Goal: Navigation & Orientation: Find specific page/section

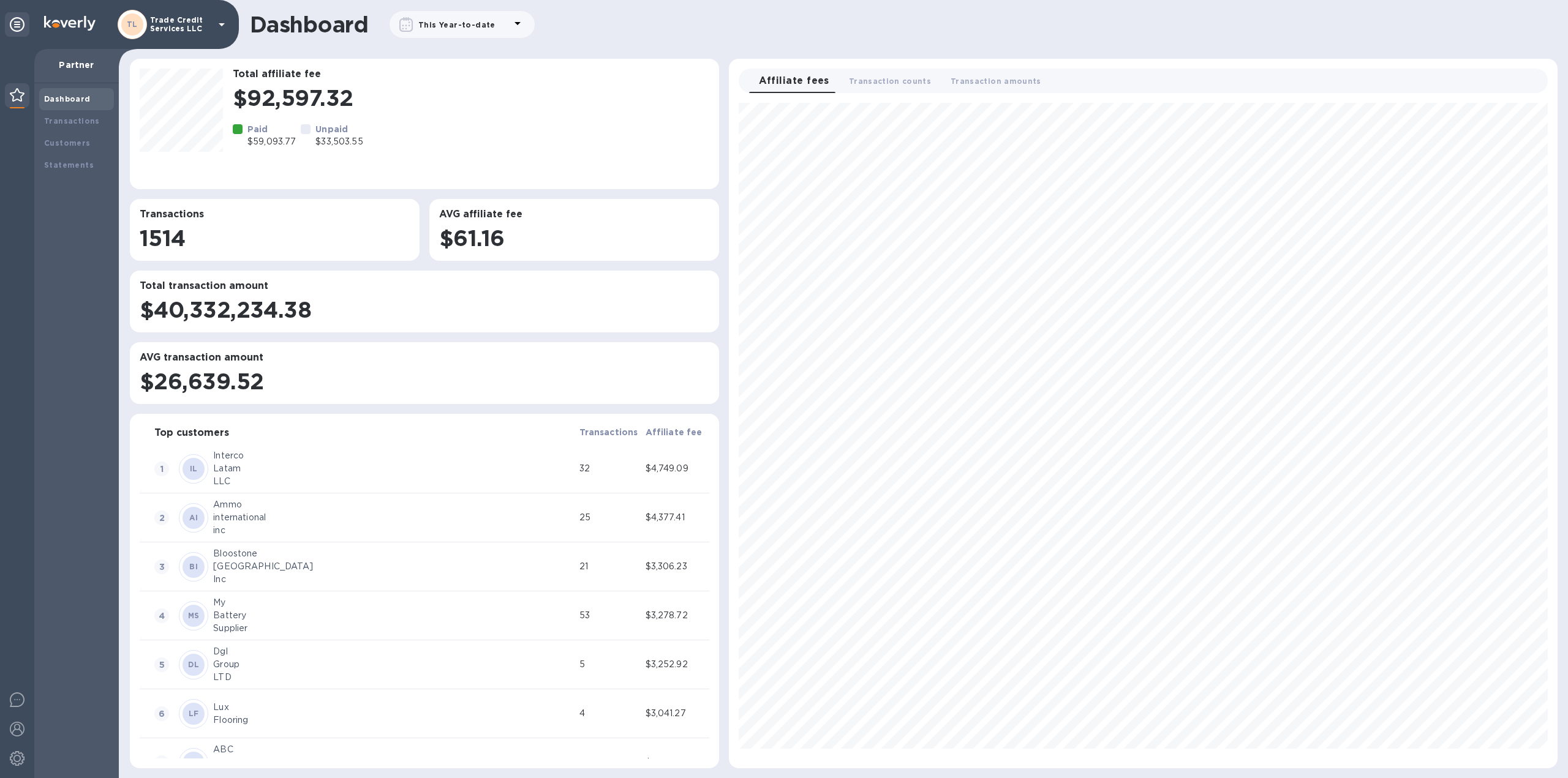
scroll to position [655, 818]
click at [79, 123] on b "Transactions" at bounding box center [72, 121] width 56 height 9
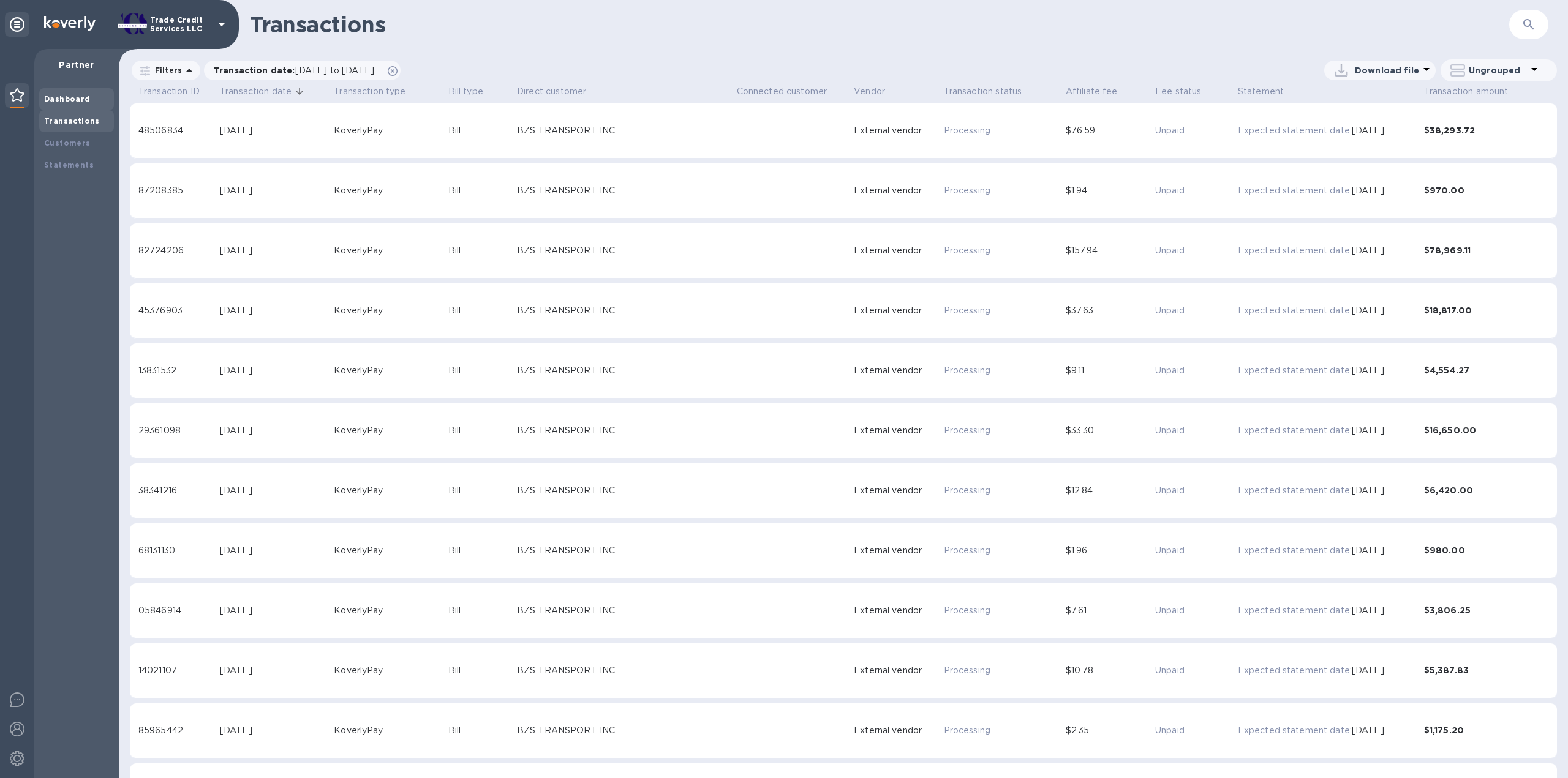
click at [69, 103] on div "Dashboard" at bounding box center [76, 100] width 65 height 12
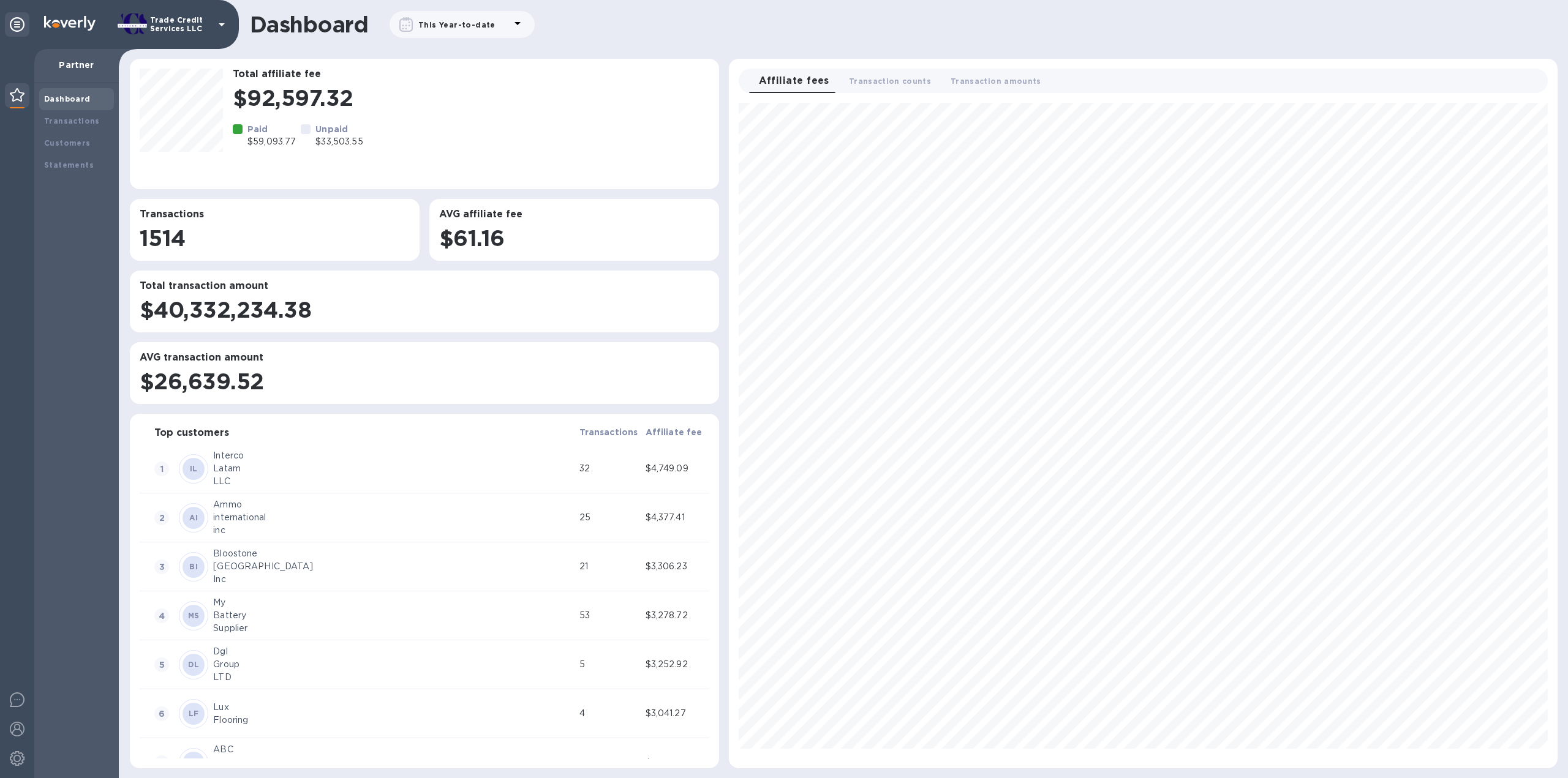
scroll to position [655, 818]
click at [63, 124] on b "Transactions" at bounding box center [72, 121] width 56 height 9
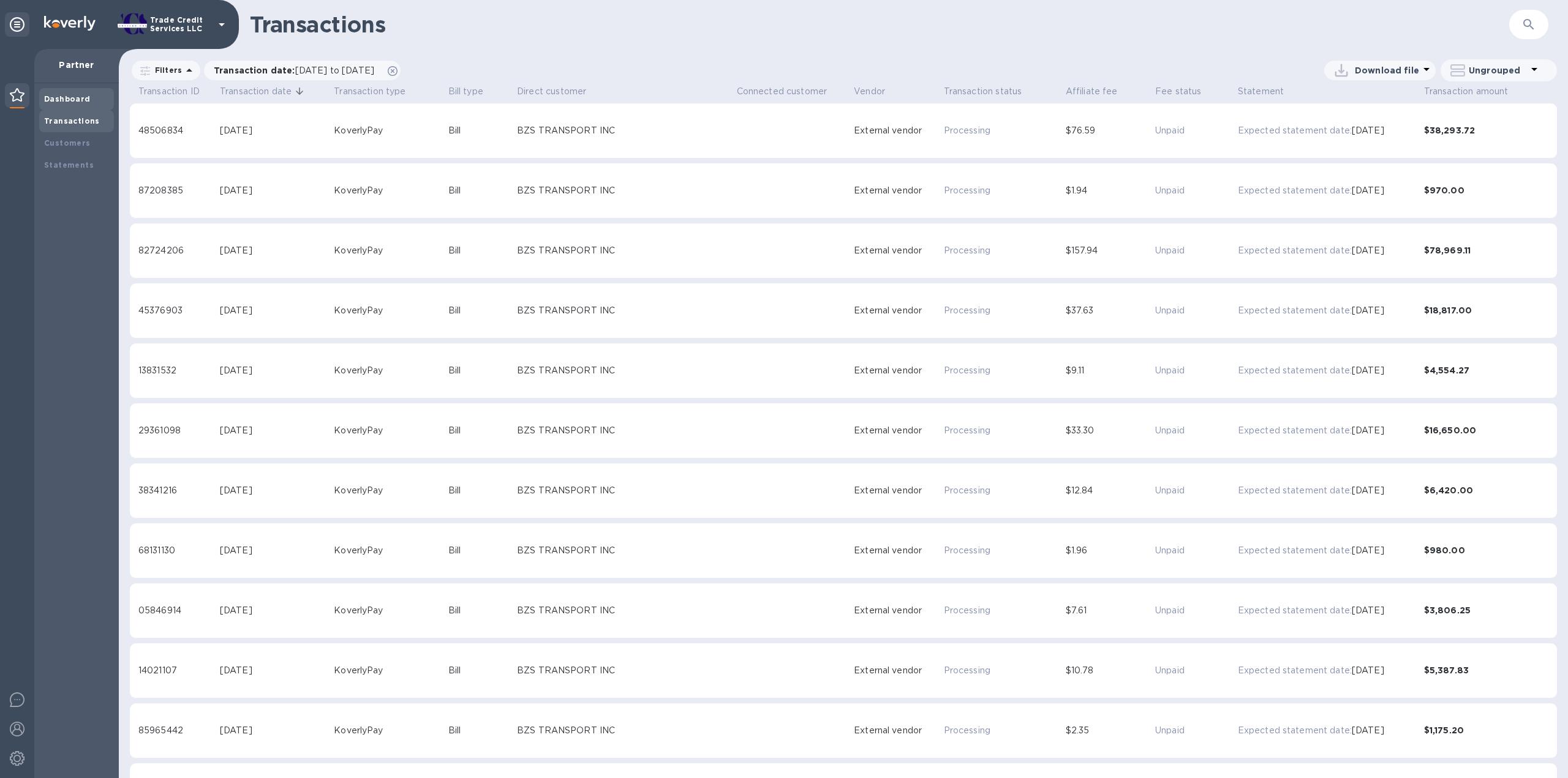
click at [74, 95] on b "Dashboard" at bounding box center [68, 99] width 46 height 9
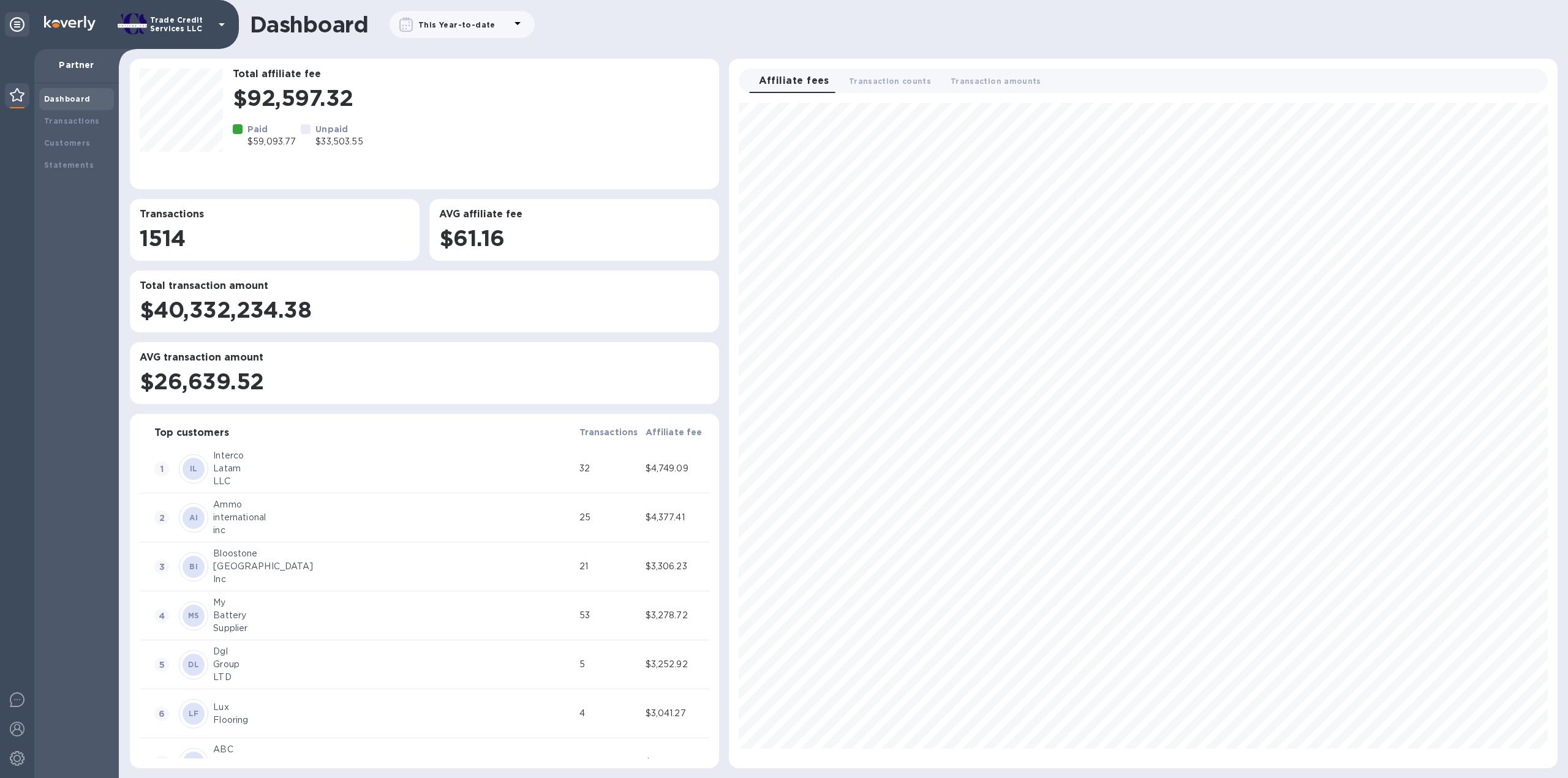
scroll to position [655, 818]
click at [20, 319] on div at bounding box center [17, 413] width 35 height 729
